Goal: Find specific page/section: Find specific page/section

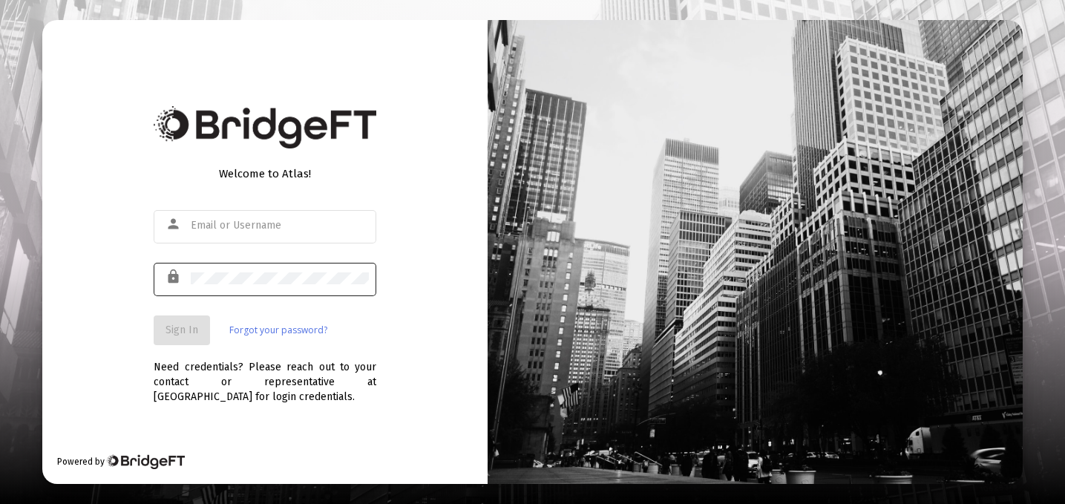
type input "product@zoefin.com"
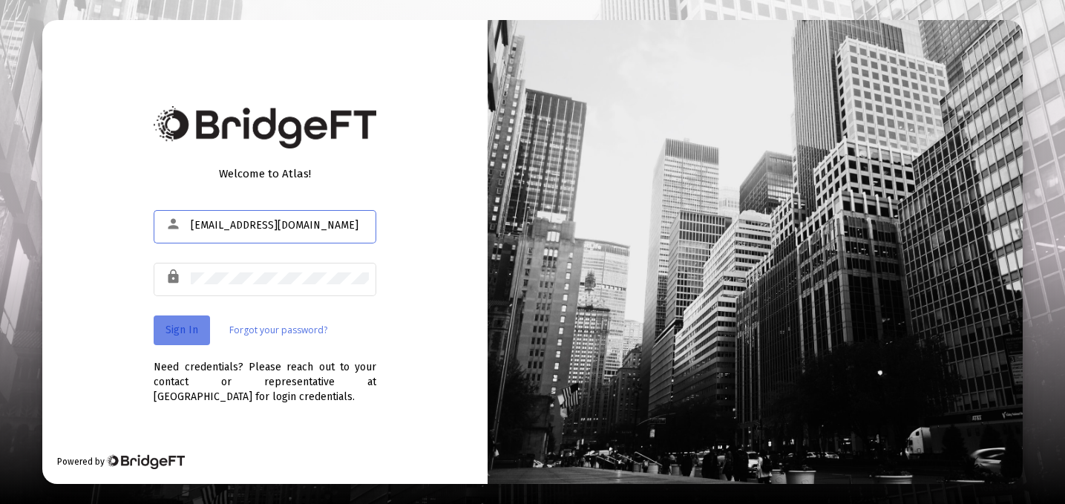
click at [196, 324] on span "Sign In" at bounding box center [182, 330] width 33 height 13
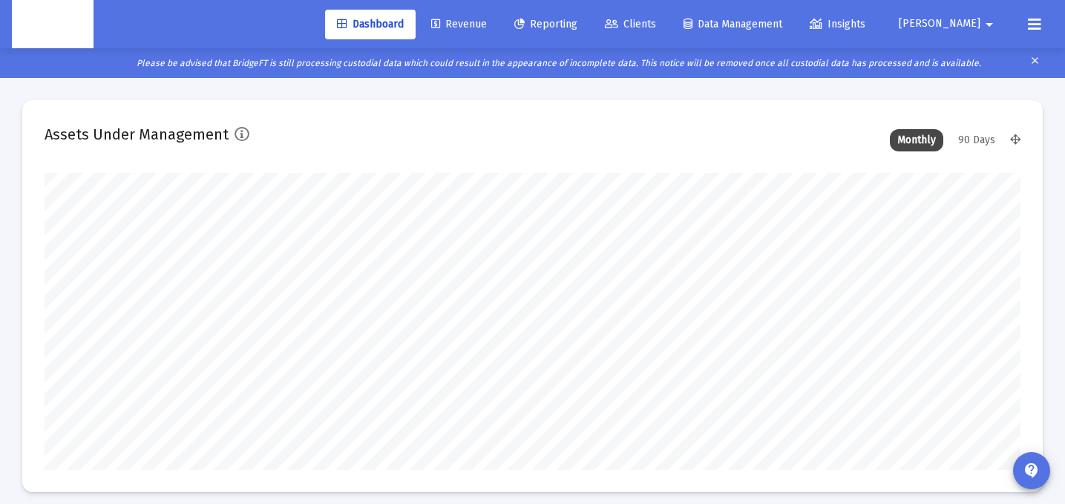
scroll to position [297, 525]
type input "2025-08-29"
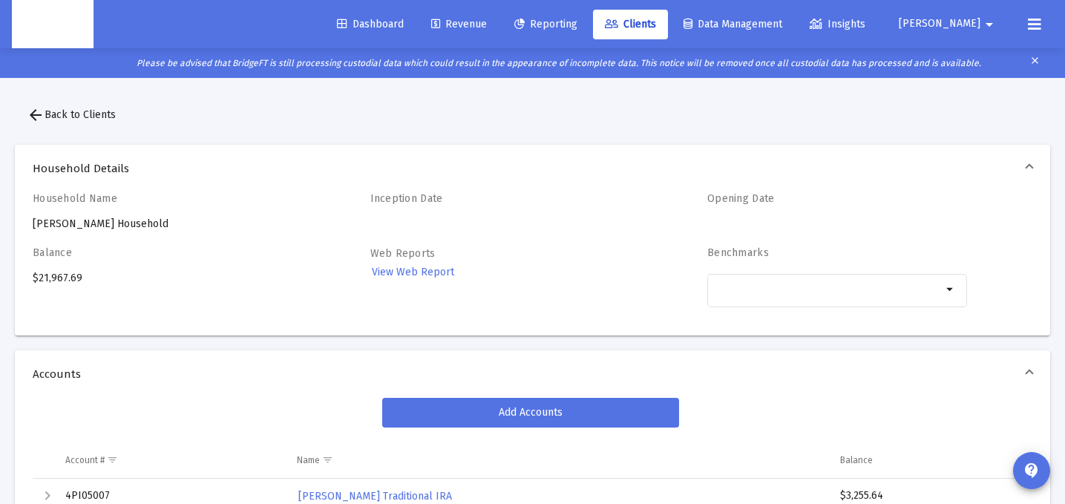
drag, startPoint x: 177, startPoint y: 229, endPoint x: 26, endPoint y: 228, distance: 151.4
click at [26, 228] on div "Household Name [PERSON_NAME] Household Inception Date Opening Date Balance $21,…" at bounding box center [532, 263] width 1035 height 143
copy div "[PERSON_NAME] Household"
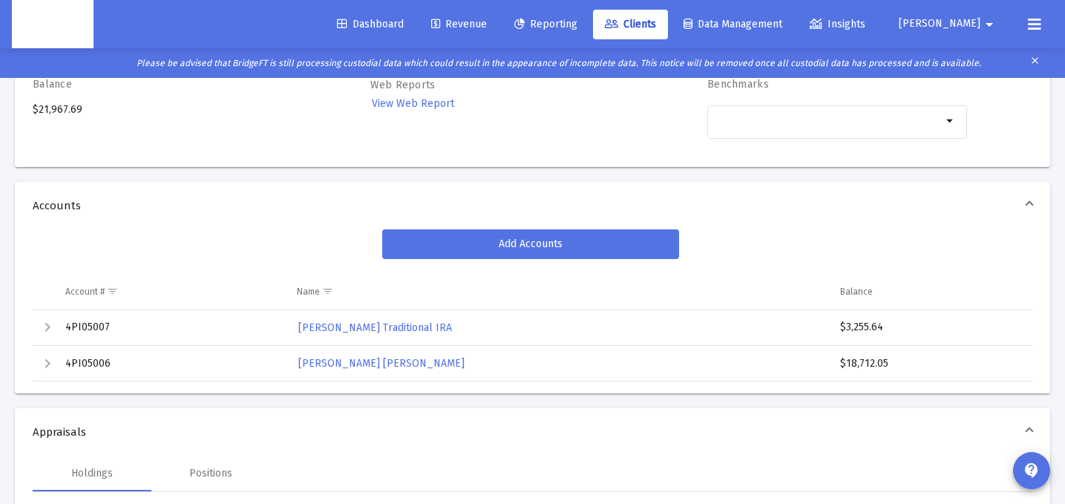
scroll to position [174, 0]
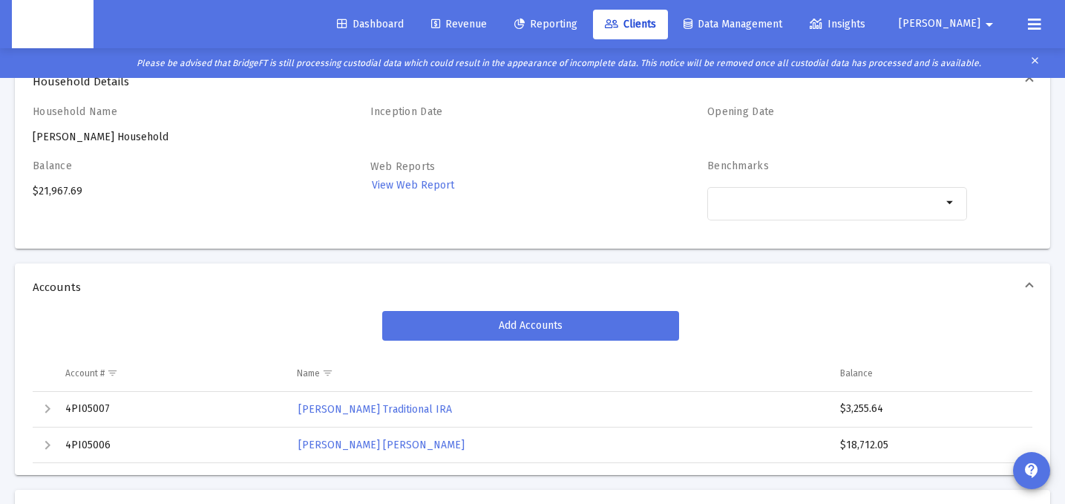
scroll to position [67, 0]
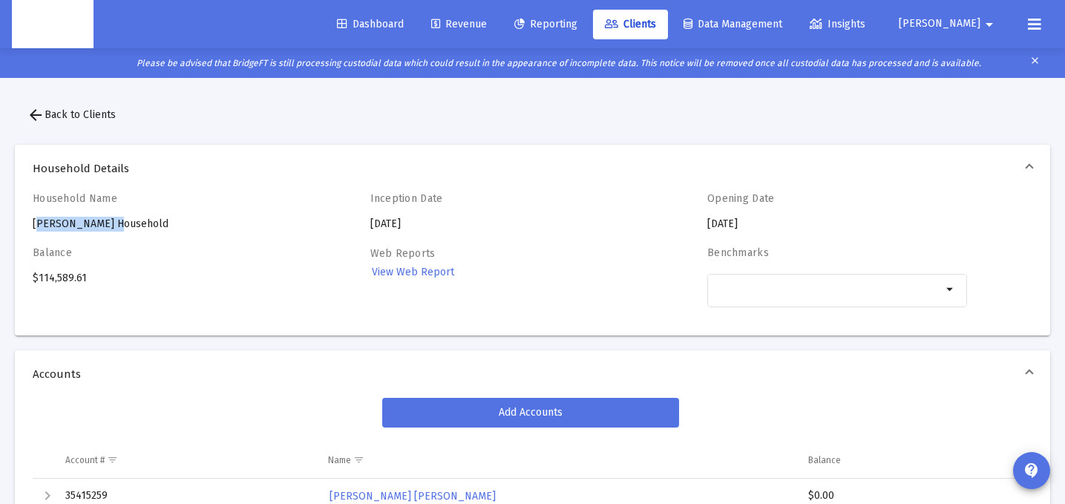
drag, startPoint x: 99, startPoint y: 224, endPoint x: 10, endPoint y: 224, distance: 89.1
copy div "William Joiner"
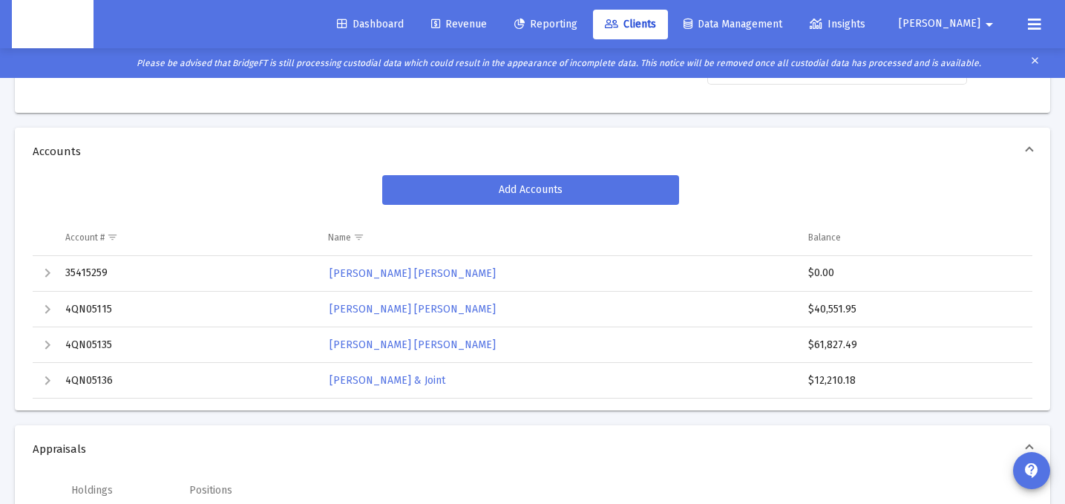
scroll to position [224, 0]
